Goal: Task Accomplishment & Management: Use online tool/utility

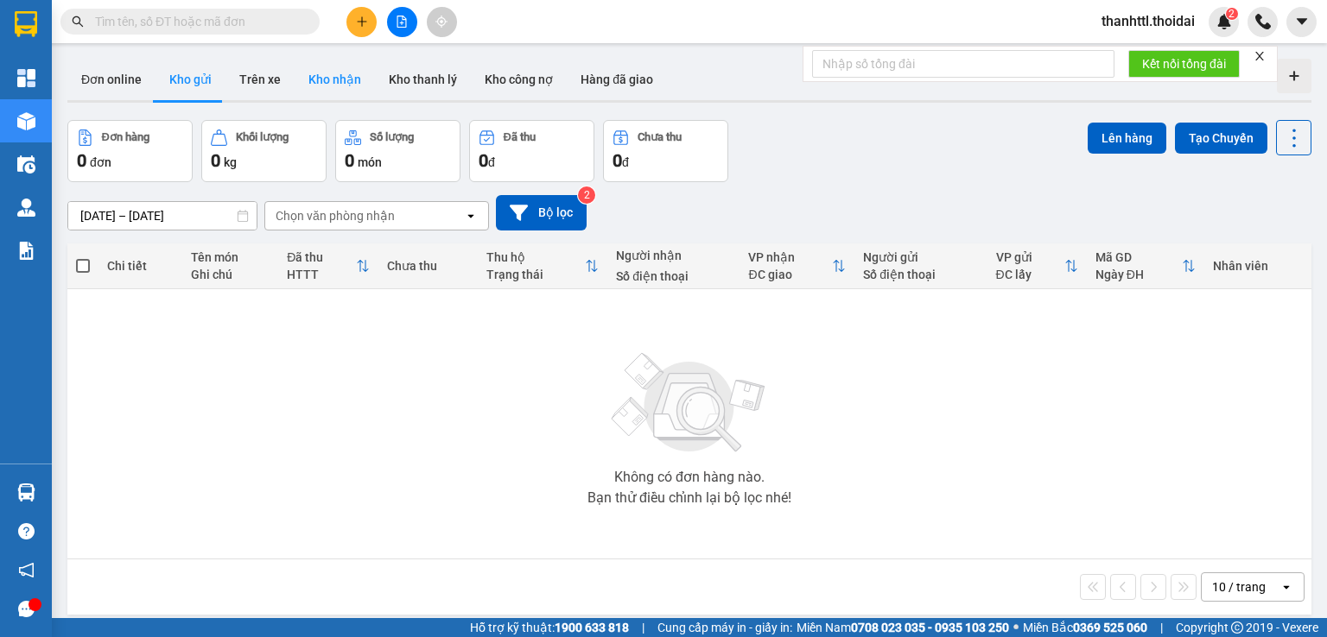
click at [320, 79] on button "Kho nhận" at bounding box center [335, 79] width 80 height 41
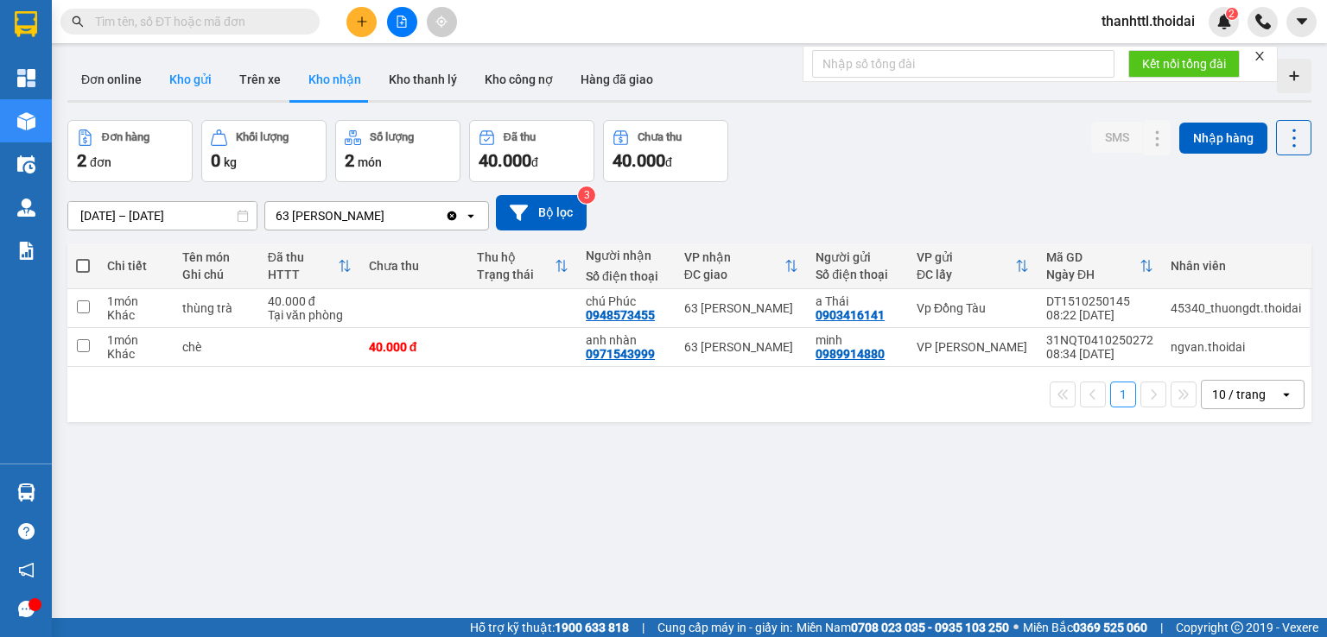
click at [199, 84] on button "Kho gửi" at bounding box center [190, 79] width 70 height 41
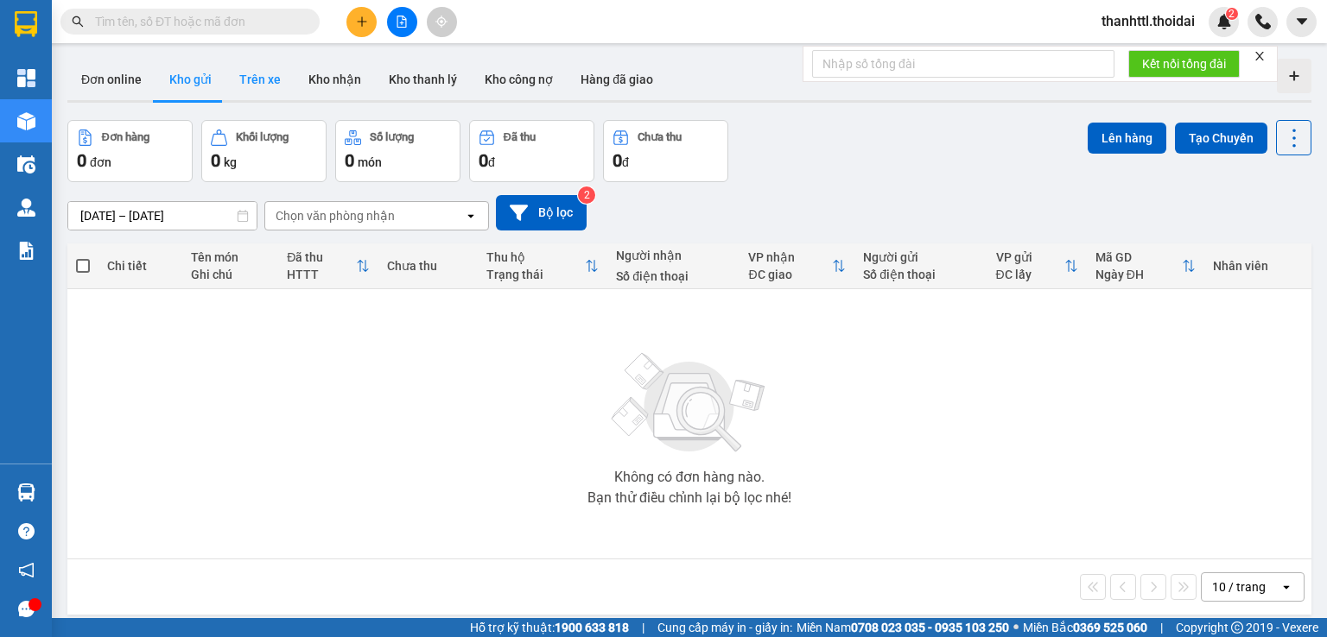
click at [244, 79] on button "Trên xe" at bounding box center [259, 79] width 69 height 41
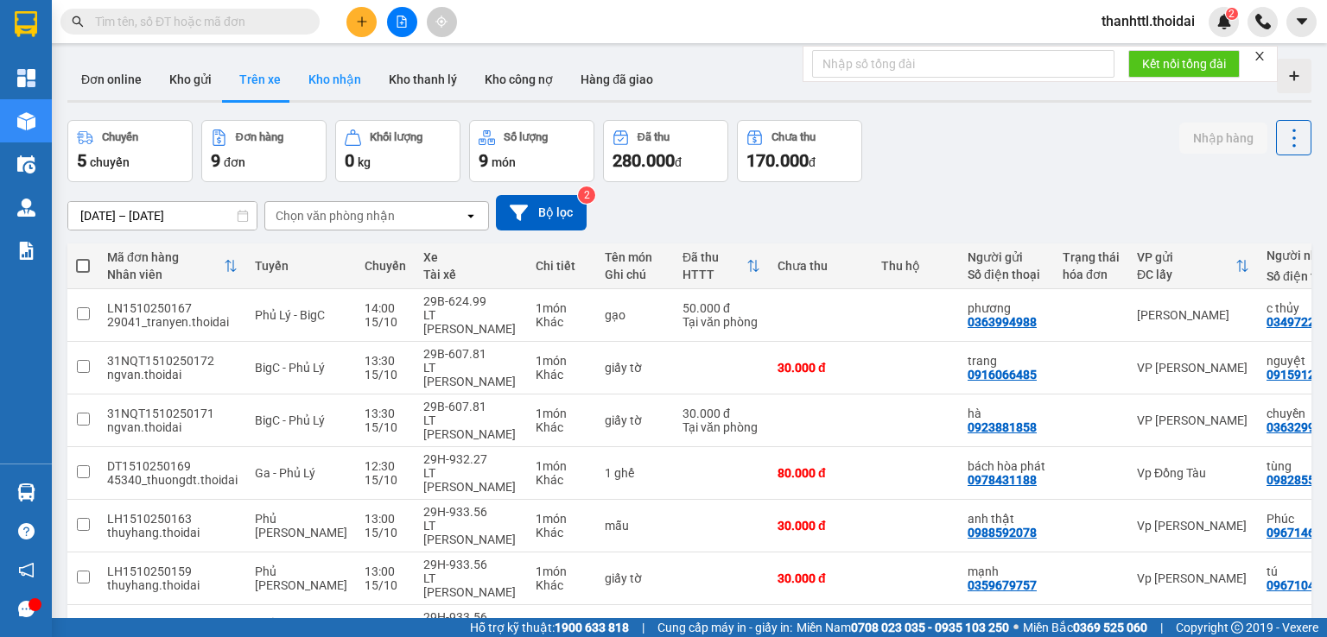
click at [330, 77] on button "Kho nhận" at bounding box center [335, 79] width 80 height 41
type input "[DATE] – [DATE]"
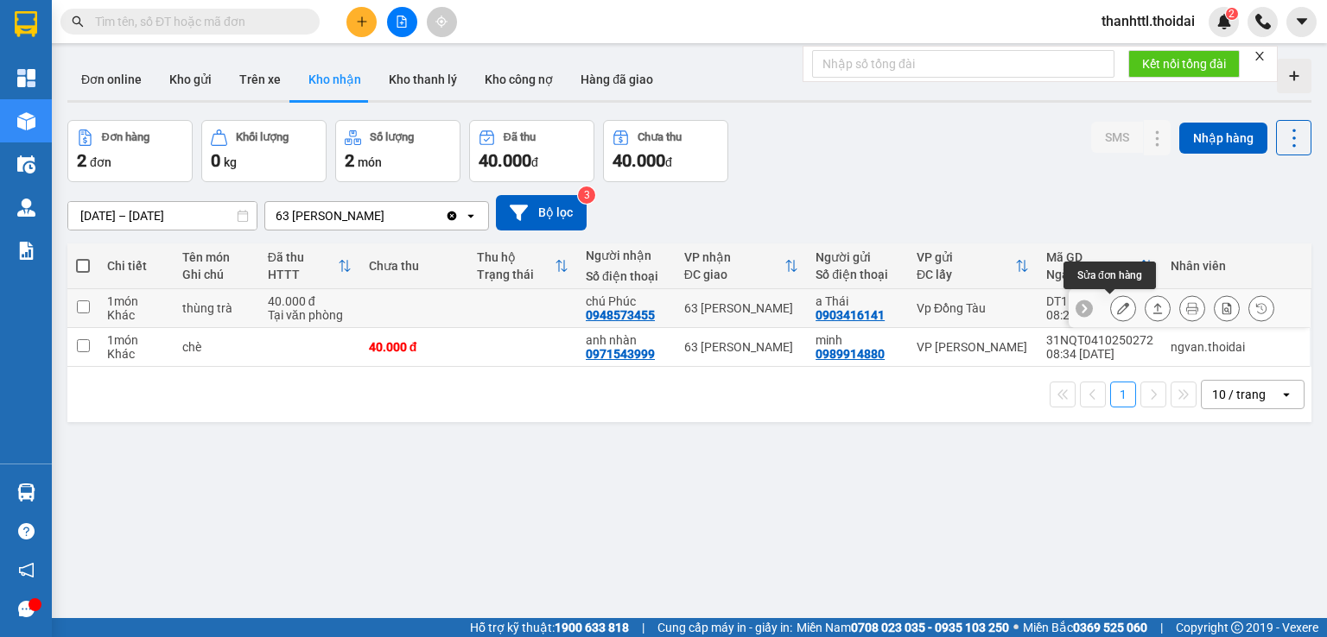
click at [1117, 306] on icon at bounding box center [1123, 308] width 12 height 12
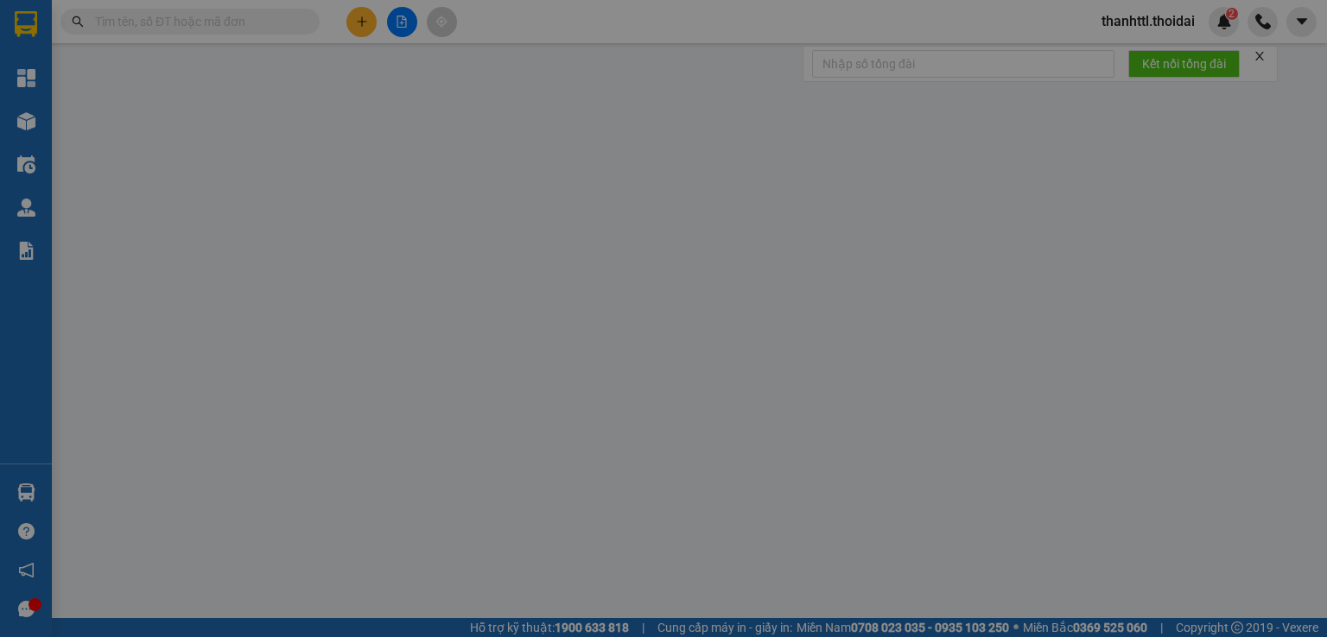
type input "0903416141"
type input "a Thái"
type input "0948573455"
type input "chú Phúc"
type input "0"
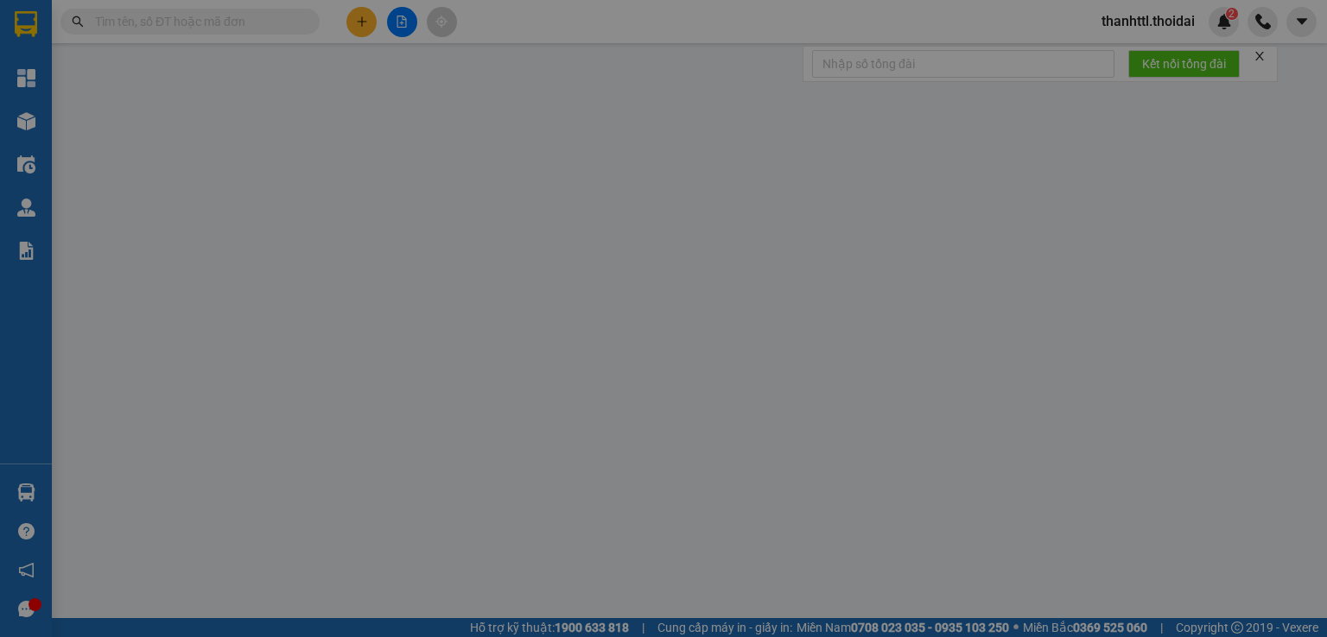
type input "40.000"
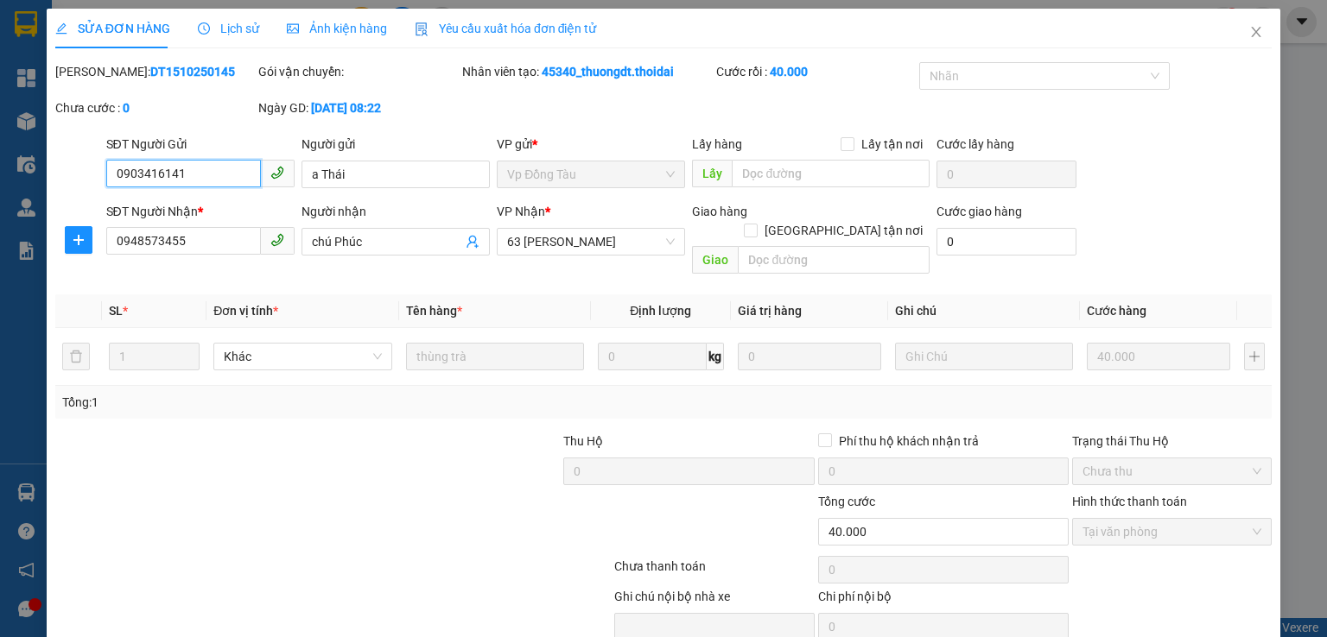
scroll to position [58, 0]
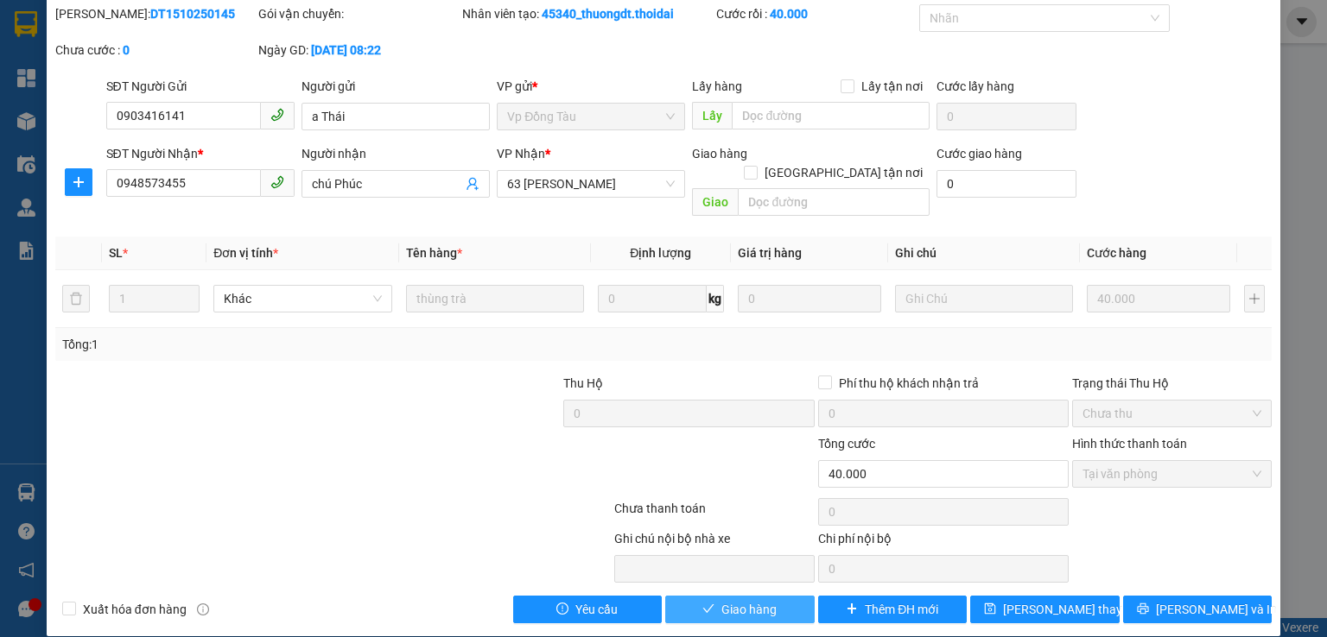
click at [757, 600] on span "Giao hàng" at bounding box center [748, 609] width 55 height 19
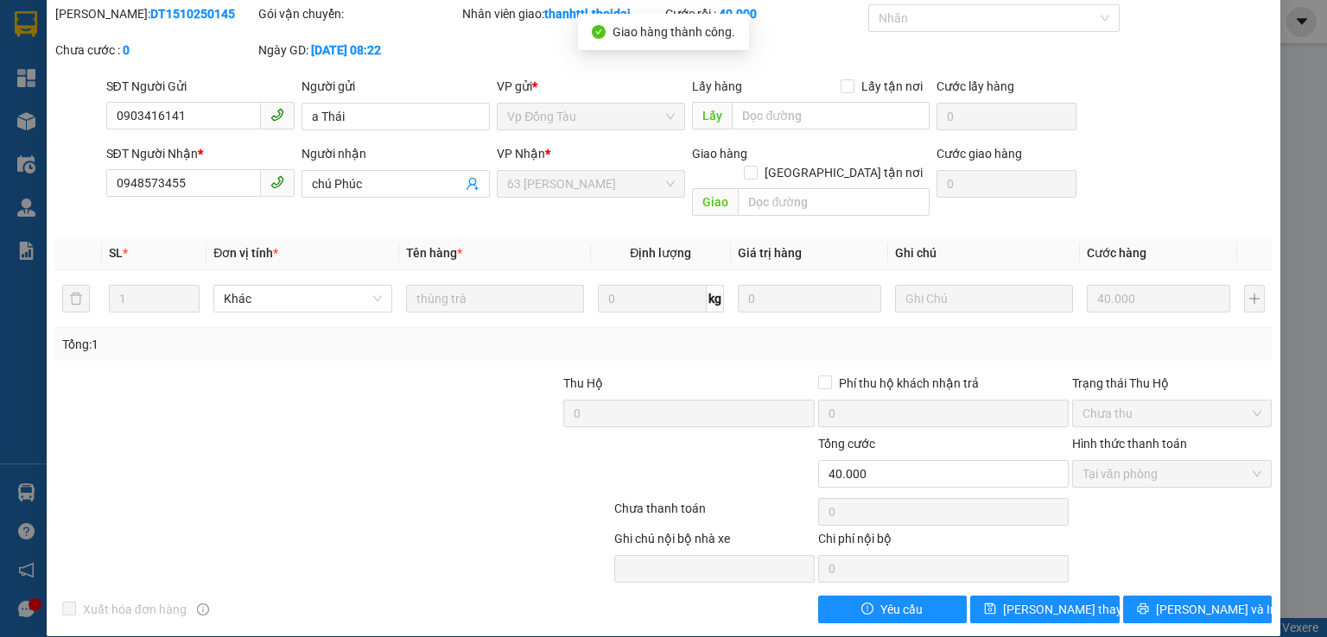
scroll to position [0, 0]
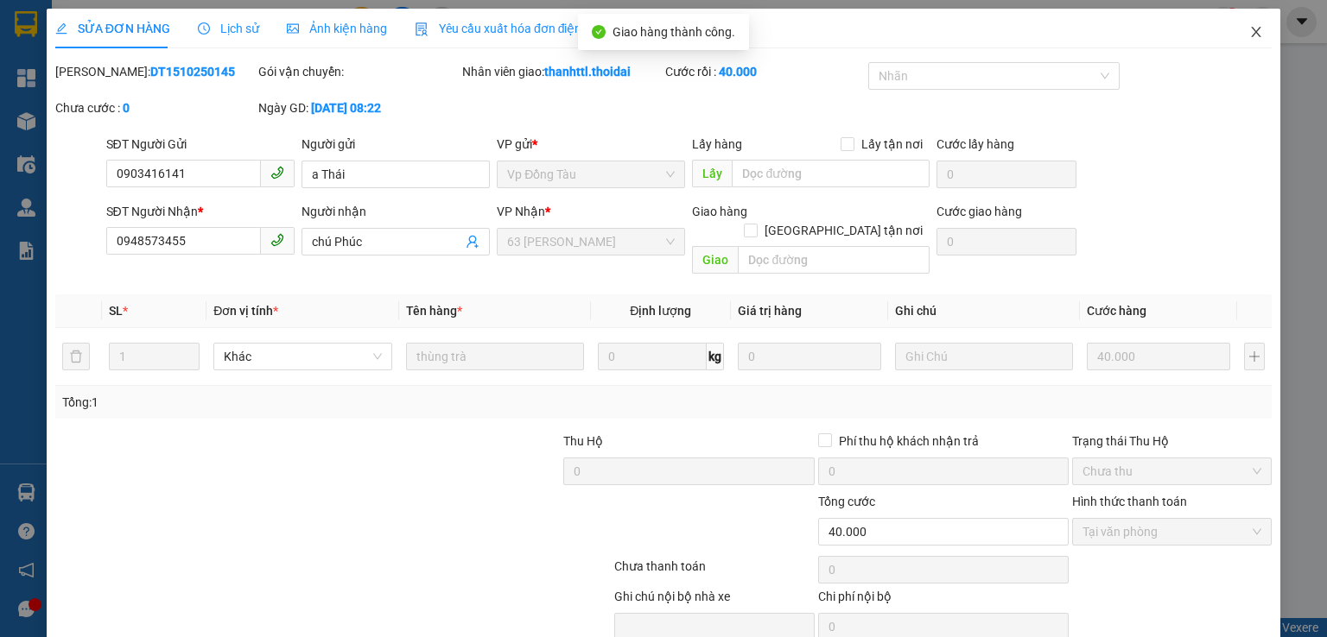
click at [1251, 31] on span "Close" at bounding box center [1256, 33] width 48 height 48
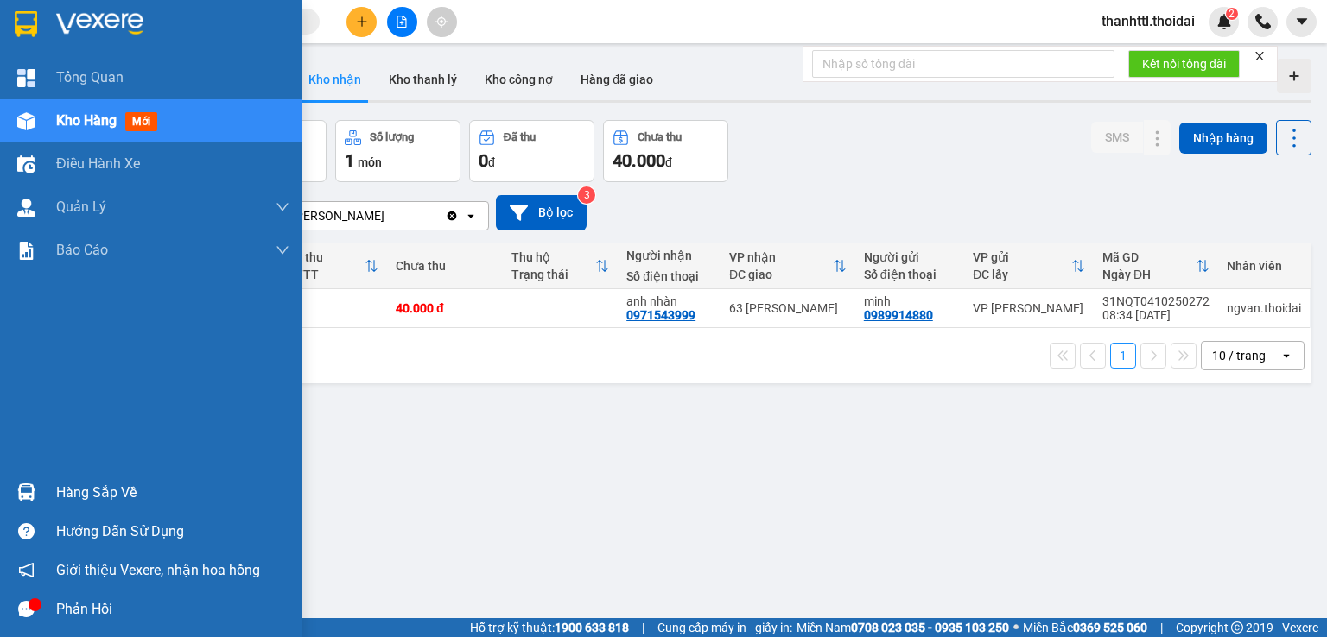
click at [80, 501] on div "Hàng sắp về" at bounding box center [172, 493] width 233 height 26
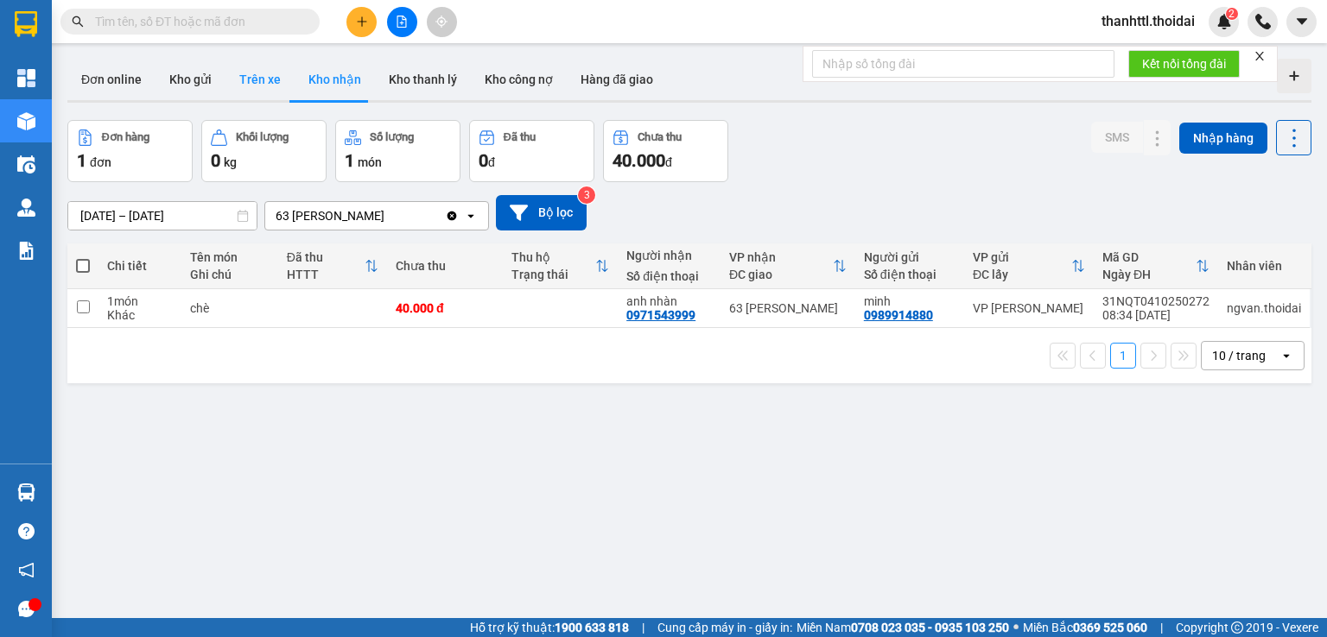
drag, startPoint x: 879, startPoint y: 502, endPoint x: 275, endPoint y: 59, distance: 749.7
click at [858, 478] on section "Kết quả tìm kiếm ( 0 ) Bộ lọc No Data thanhttl.thoidai 2 Tổng Quan Kho hàng mới…" at bounding box center [663, 318] width 1327 height 637
click at [257, 79] on button "Trên xe" at bounding box center [259, 79] width 69 height 41
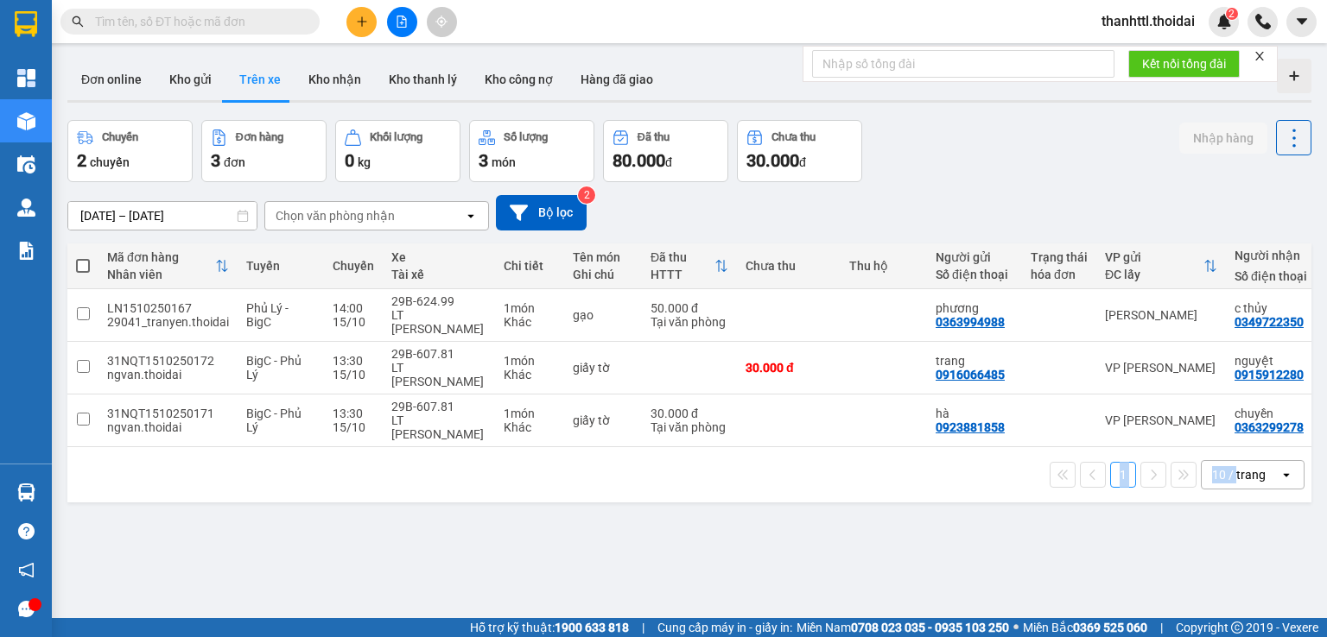
drag, startPoint x: 1104, startPoint y: 427, endPoint x: 1151, endPoint y: 428, distance: 46.7
click at [1219, 447] on div "1 10 / trang open" at bounding box center [689, 474] width 1244 height 55
click at [332, 90] on button "Kho nhận" at bounding box center [335, 79] width 80 height 41
type input "[DATE] – [DATE]"
